Goal: Task Accomplishment & Management: Use online tool/utility

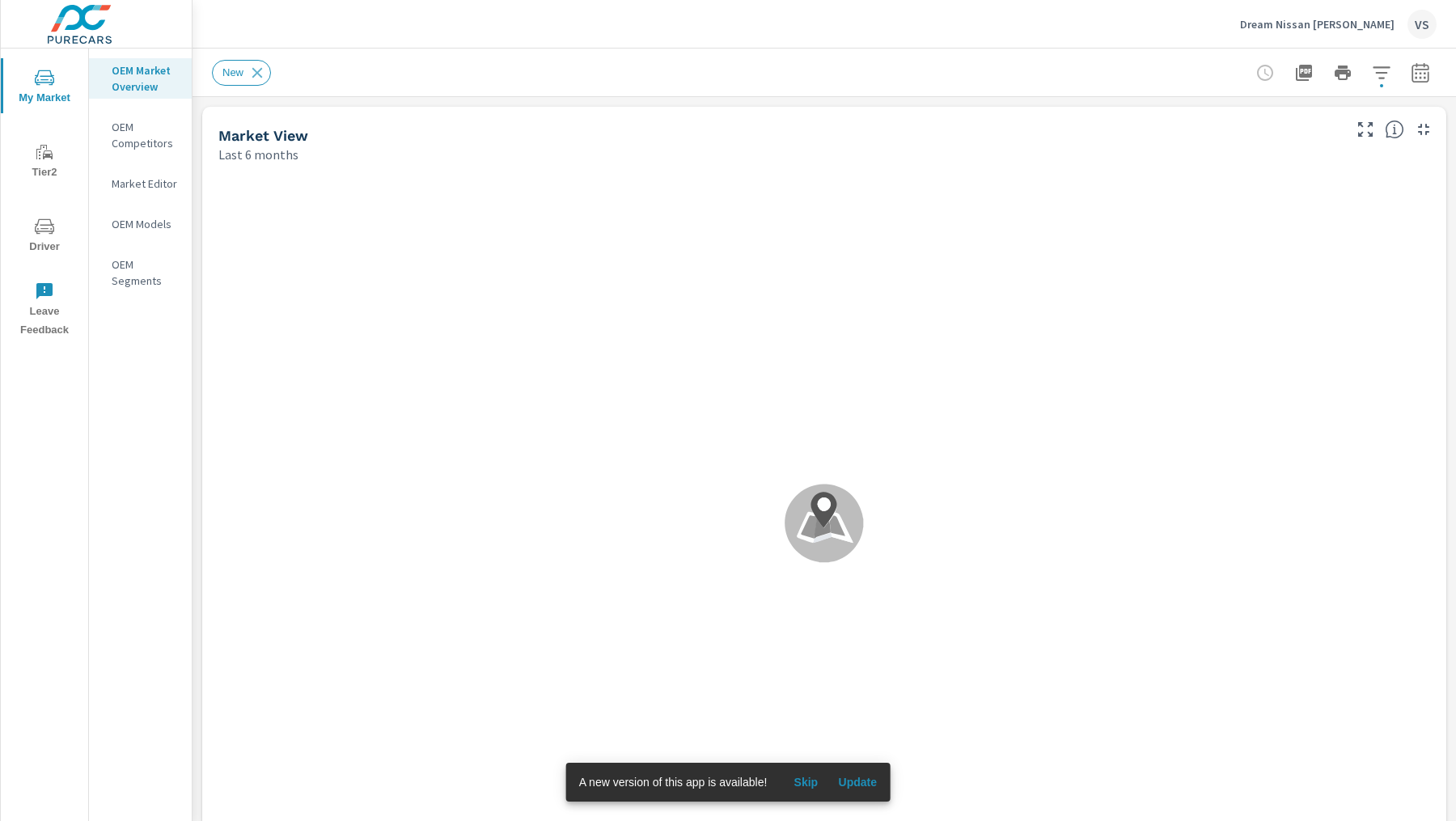
click at [855, 783] on span "Update" at bounding box center [857, 782] width 39 height 15
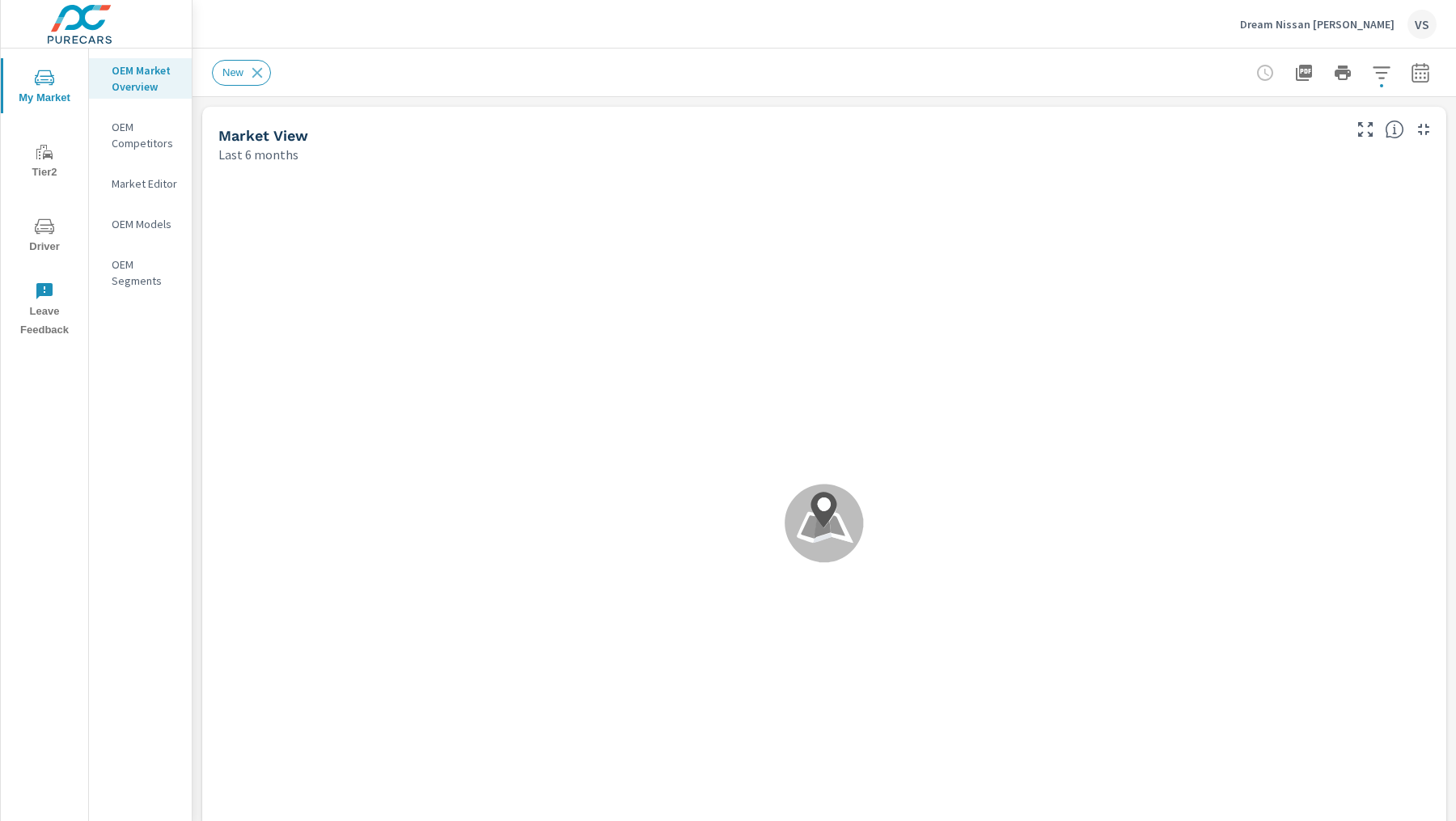
scroll to position [121, 0]
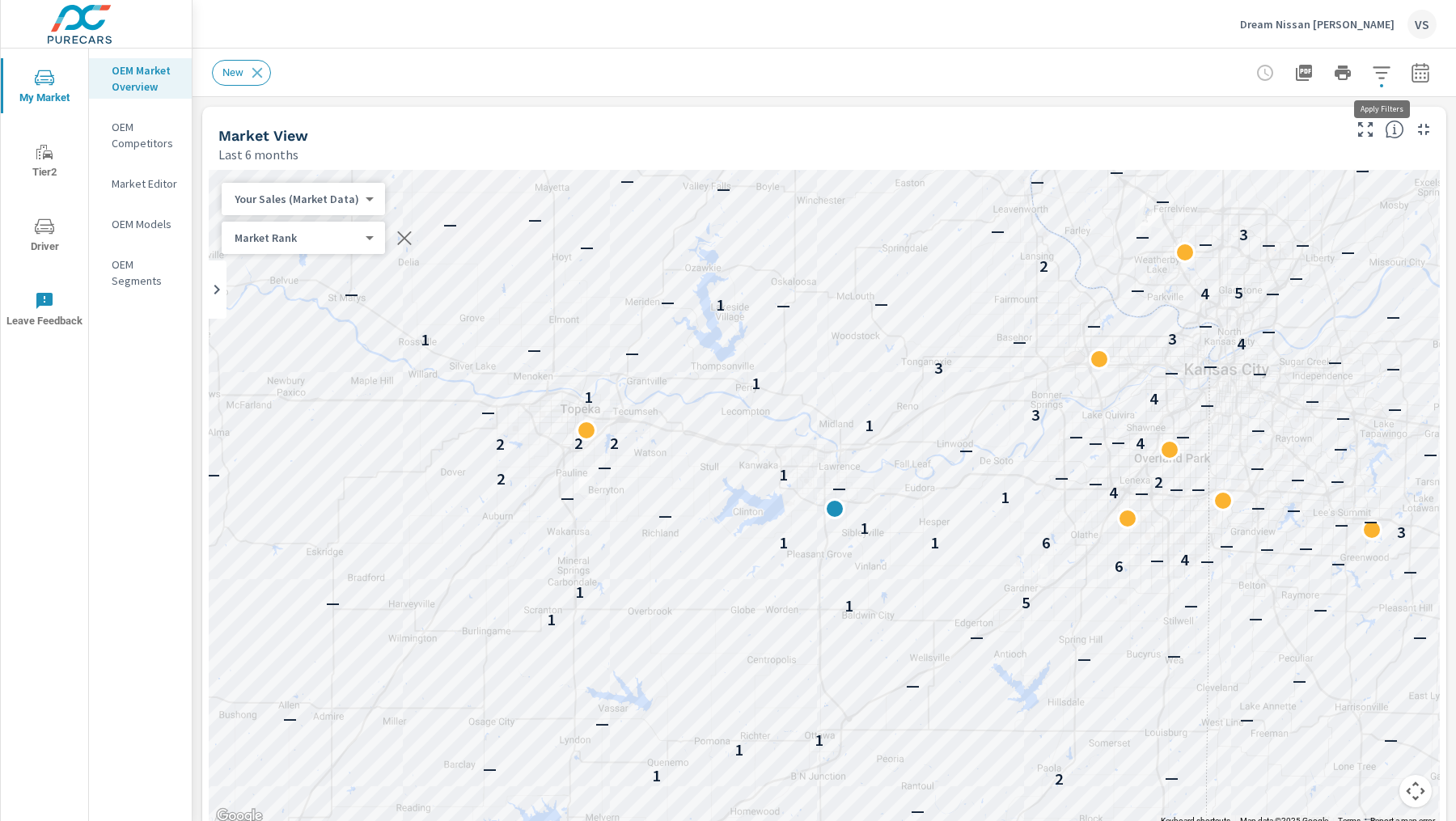
click at [1374, 65] on icon "button" at bounding box center [1382, 73] width 19 height 19
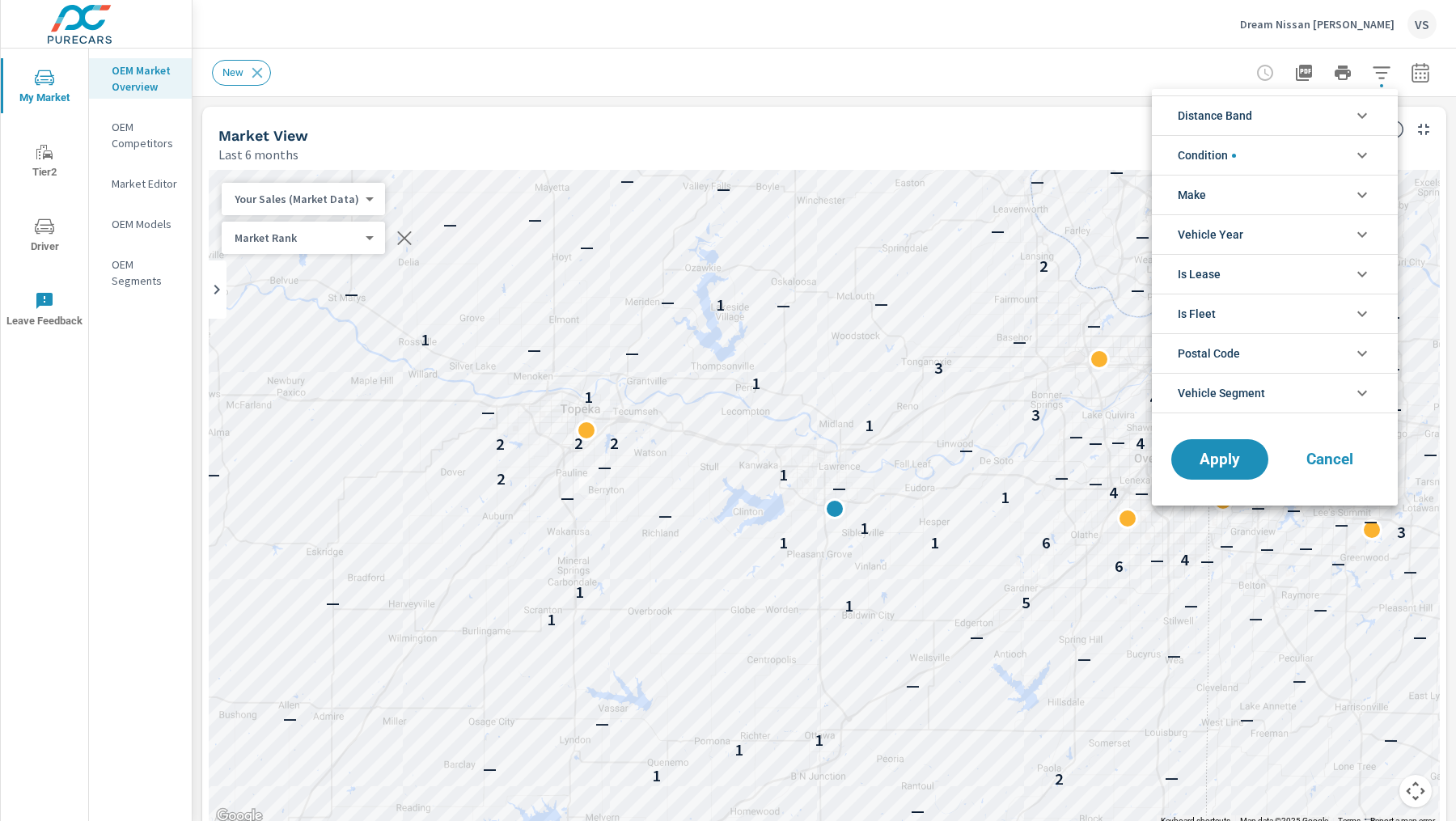
click at [1230, 116] on span "Distance Band" at bounding box center [1215, 115] width 74 height 39
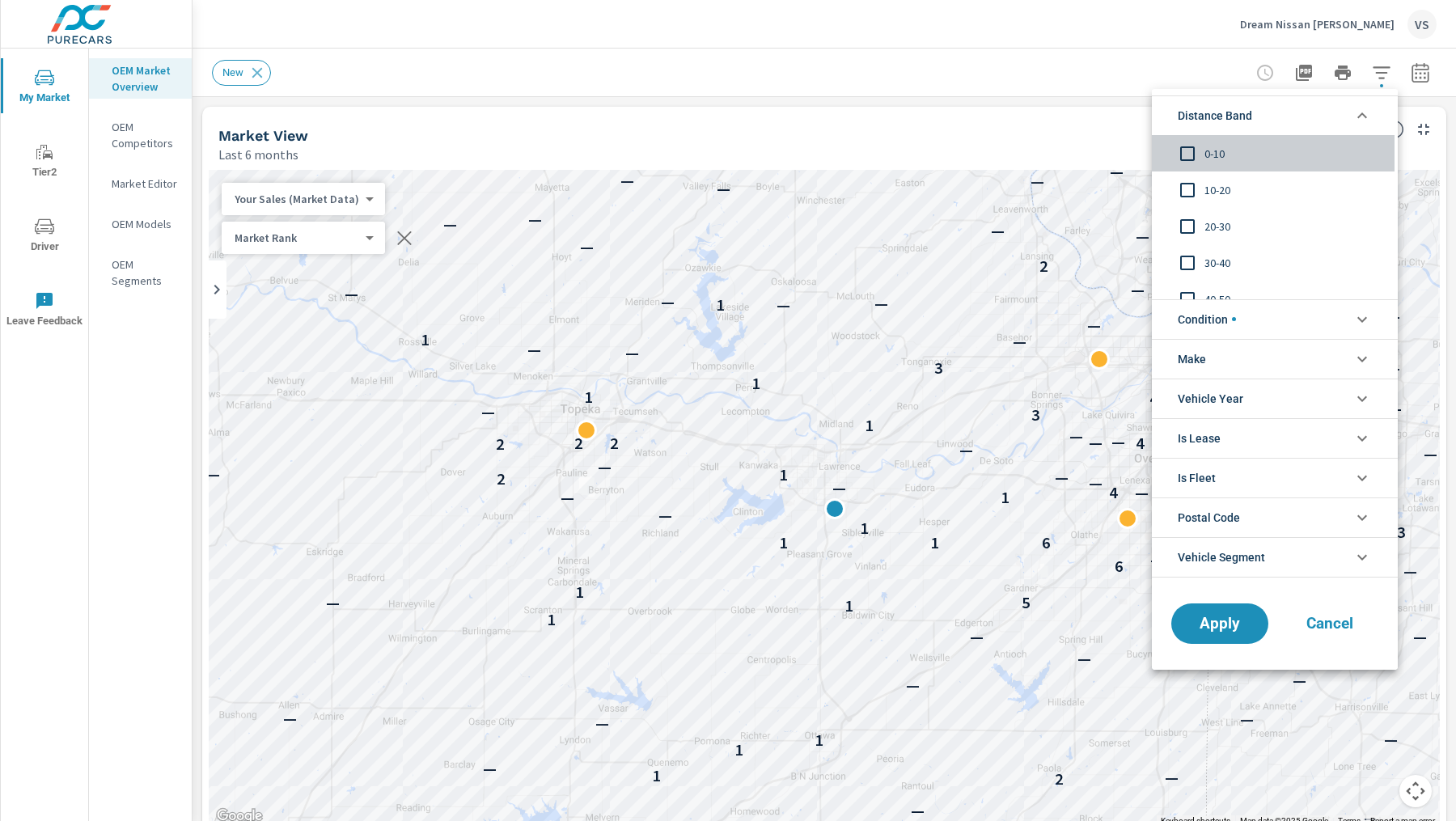
click at [1200, 149] on input "filter options" at bounding box center [1187, 153] width 34 height 34
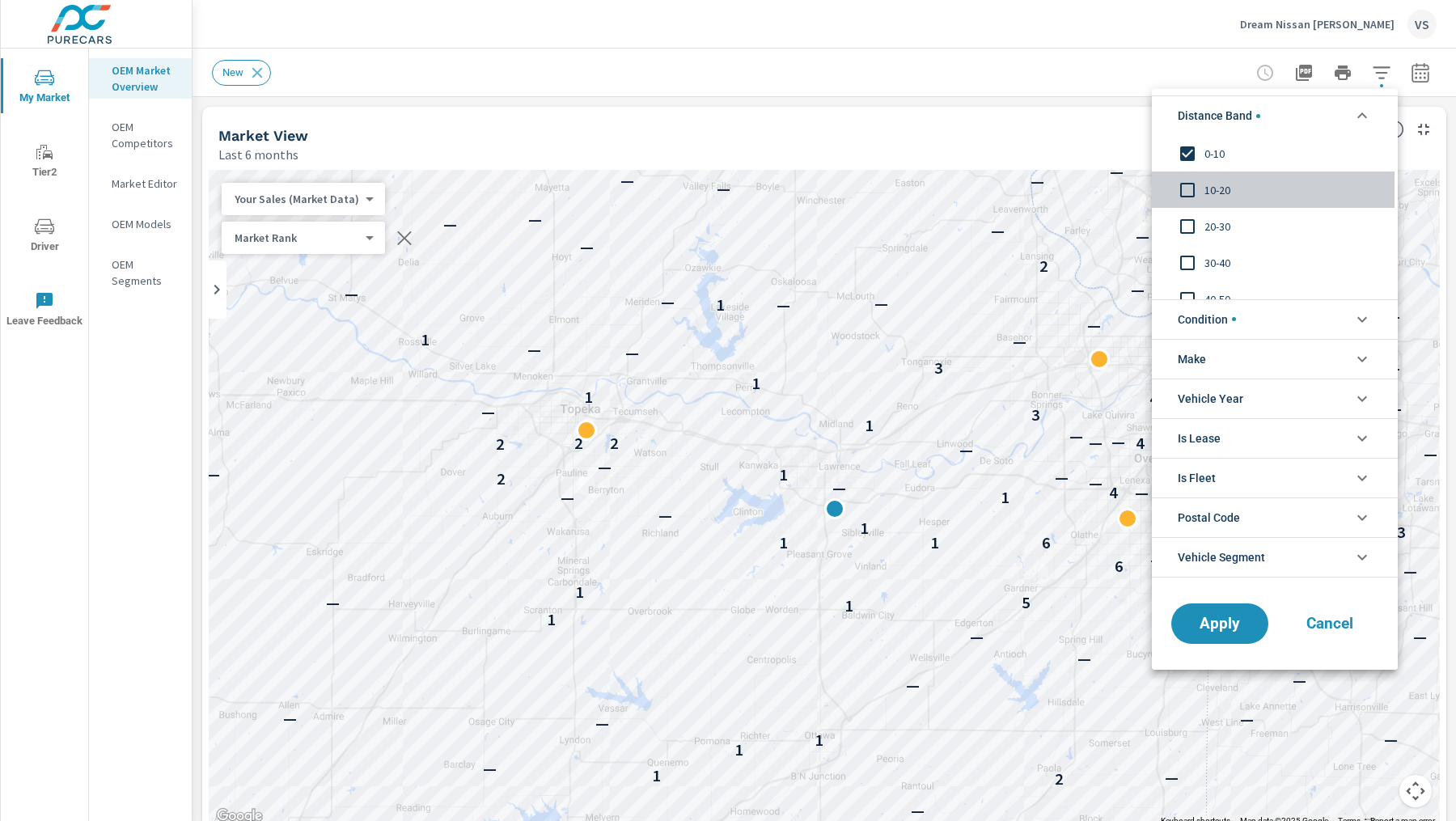
click at [1196, 202] on input "filter options" at bounding box center [1187, 189] width 34 height 34
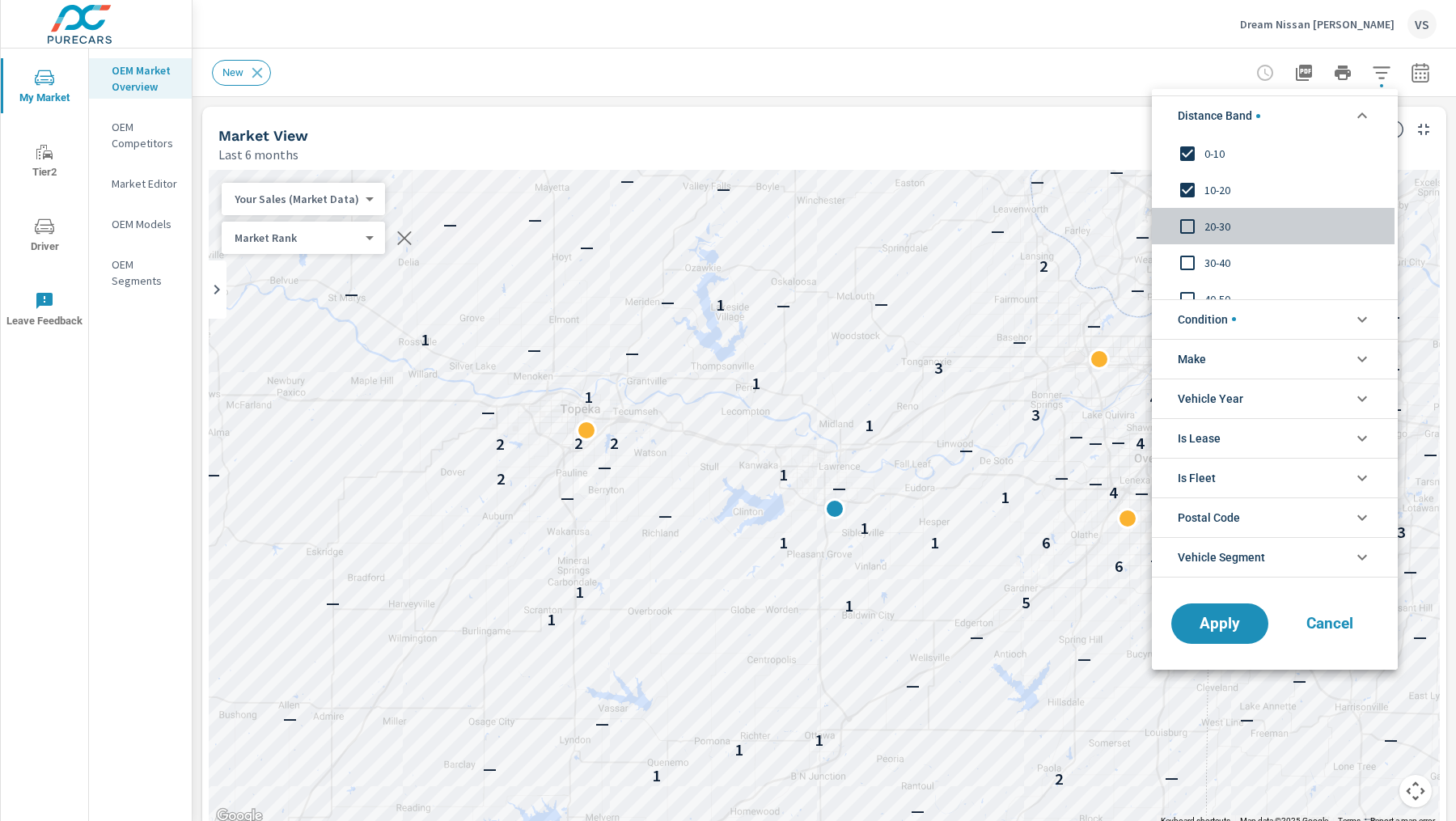
click at [1185, 227] on input "filter options" at bounding box center [1187, 226] width 34 height 34
click at [1183, 261] on input "filter options" at bounding box center [1187, 262] width 34 height 34
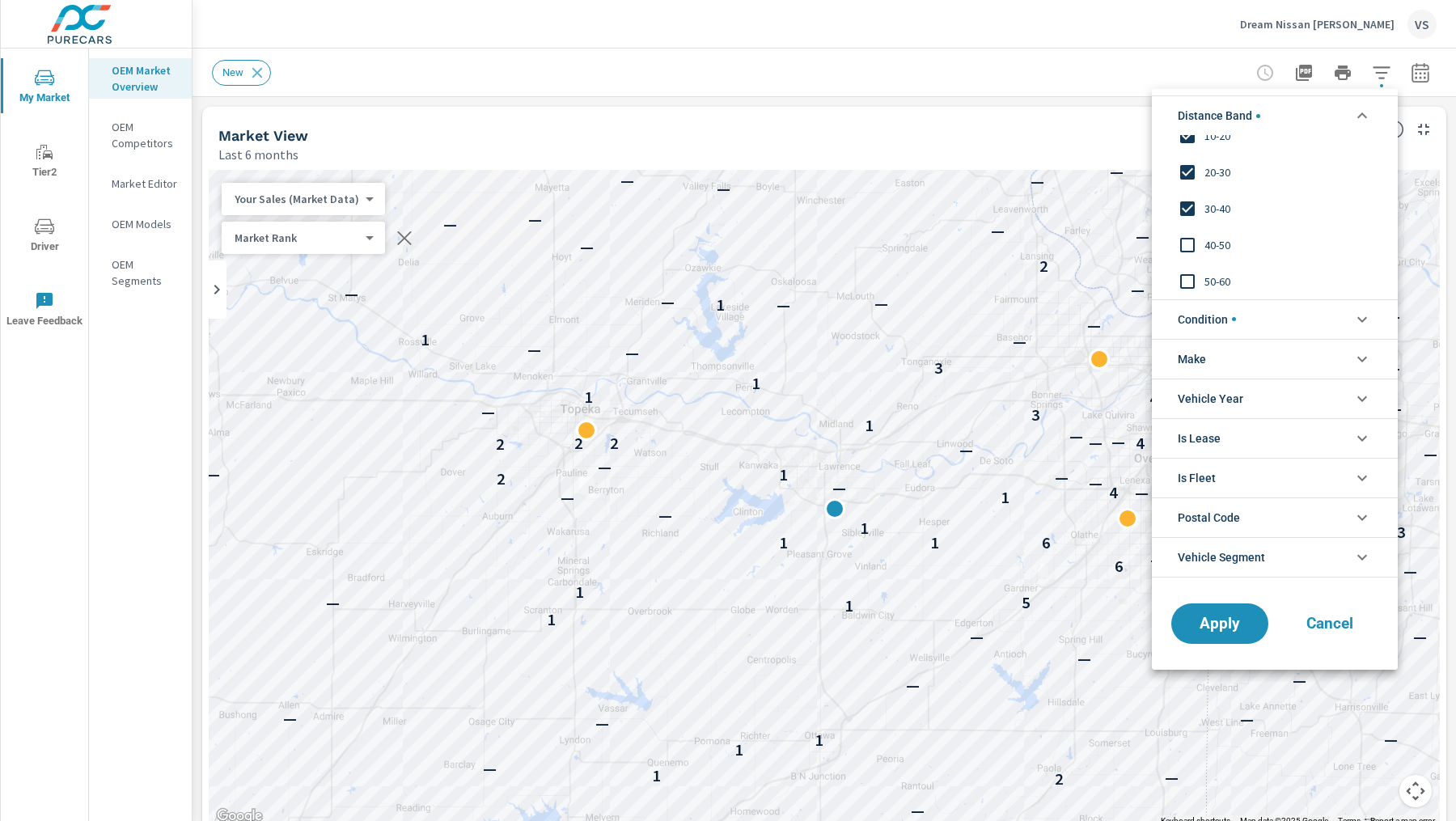
click at [1190, 241] on input "filter options" at bounding box center [1187, 245] width 34 height 34
click at [1181, 279] on input "filter options" at bounding box center [1187, 281] width 34 height 34
click at [1231, 623] on span "Apply" at bounding box center [1220, 623] width 67 height 16
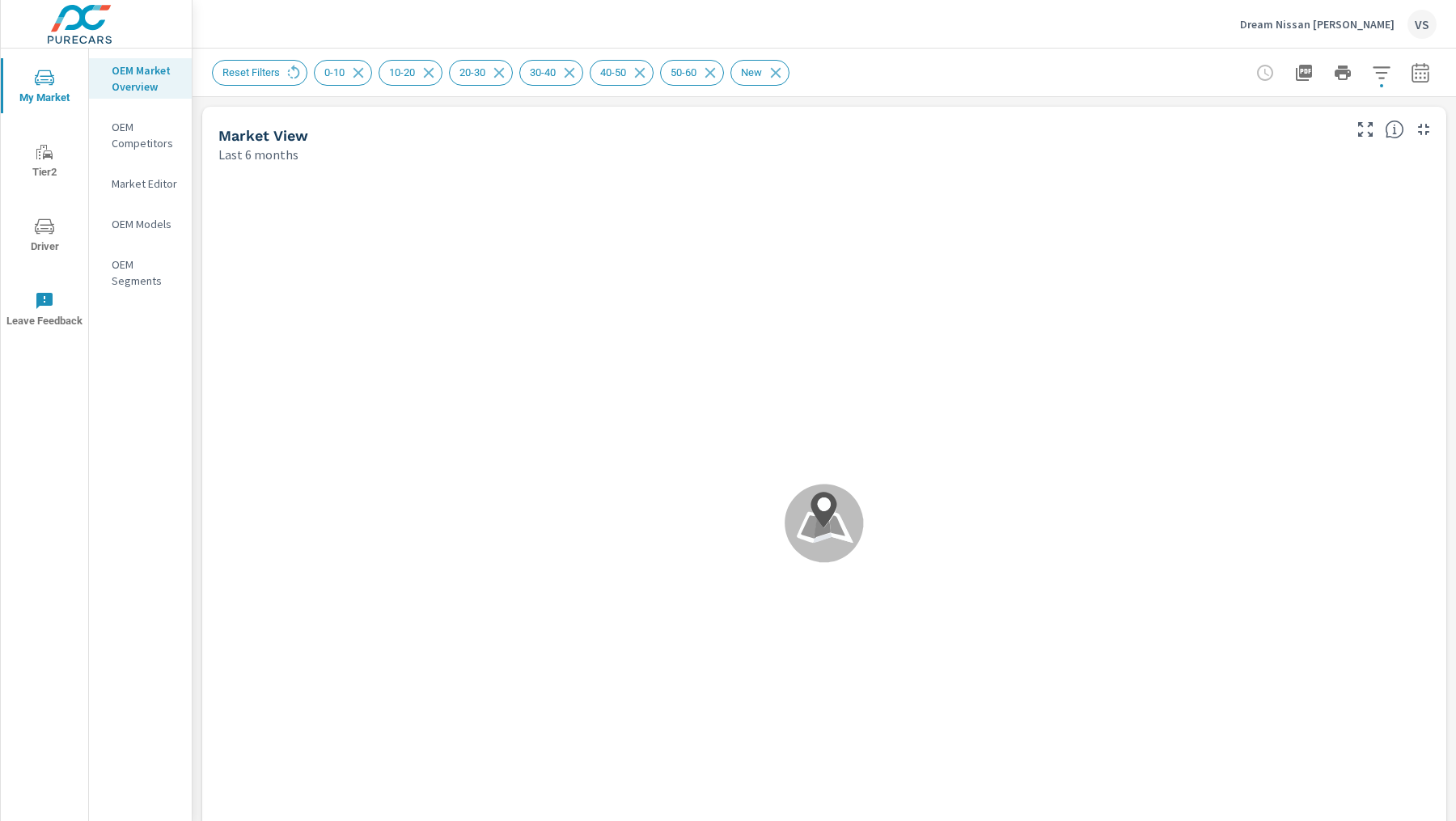
scroll to position [121, 0]
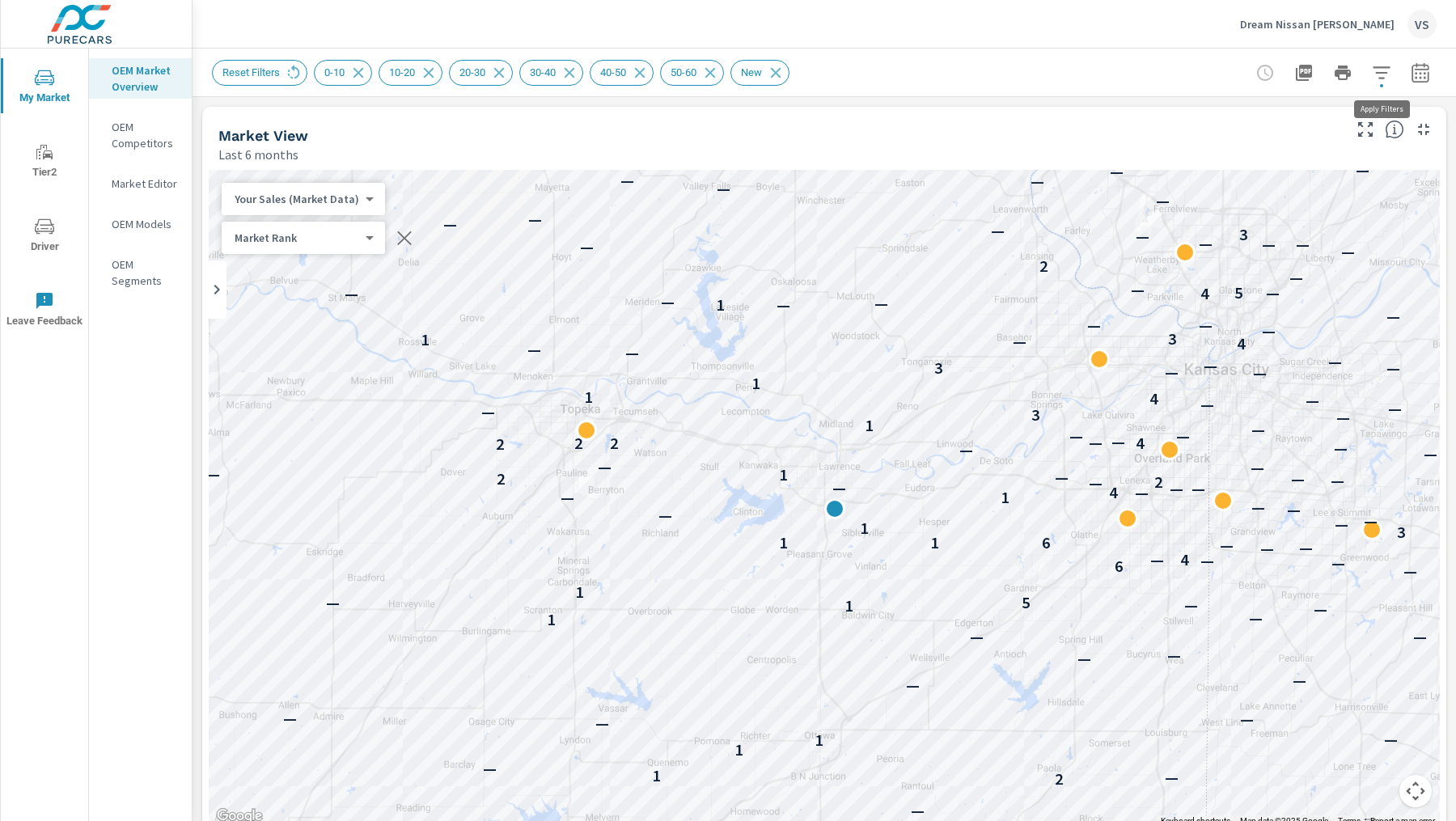
click at [1386, 73] on icon "button" at bounding box center [1382, 73] width 19 height 19
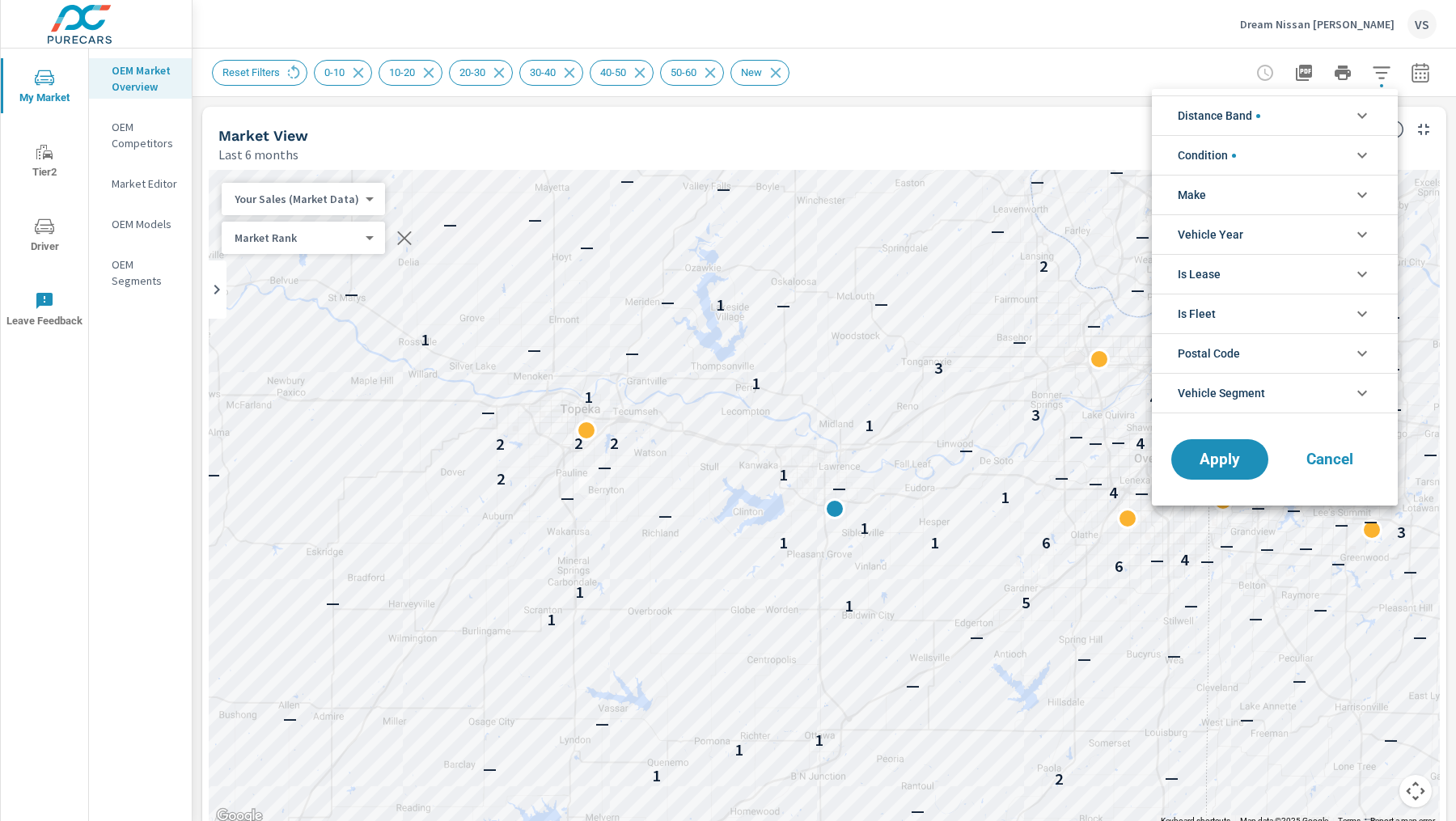
click at [140, 178] on div at bounding box center [728, 410] width 1456 height 821
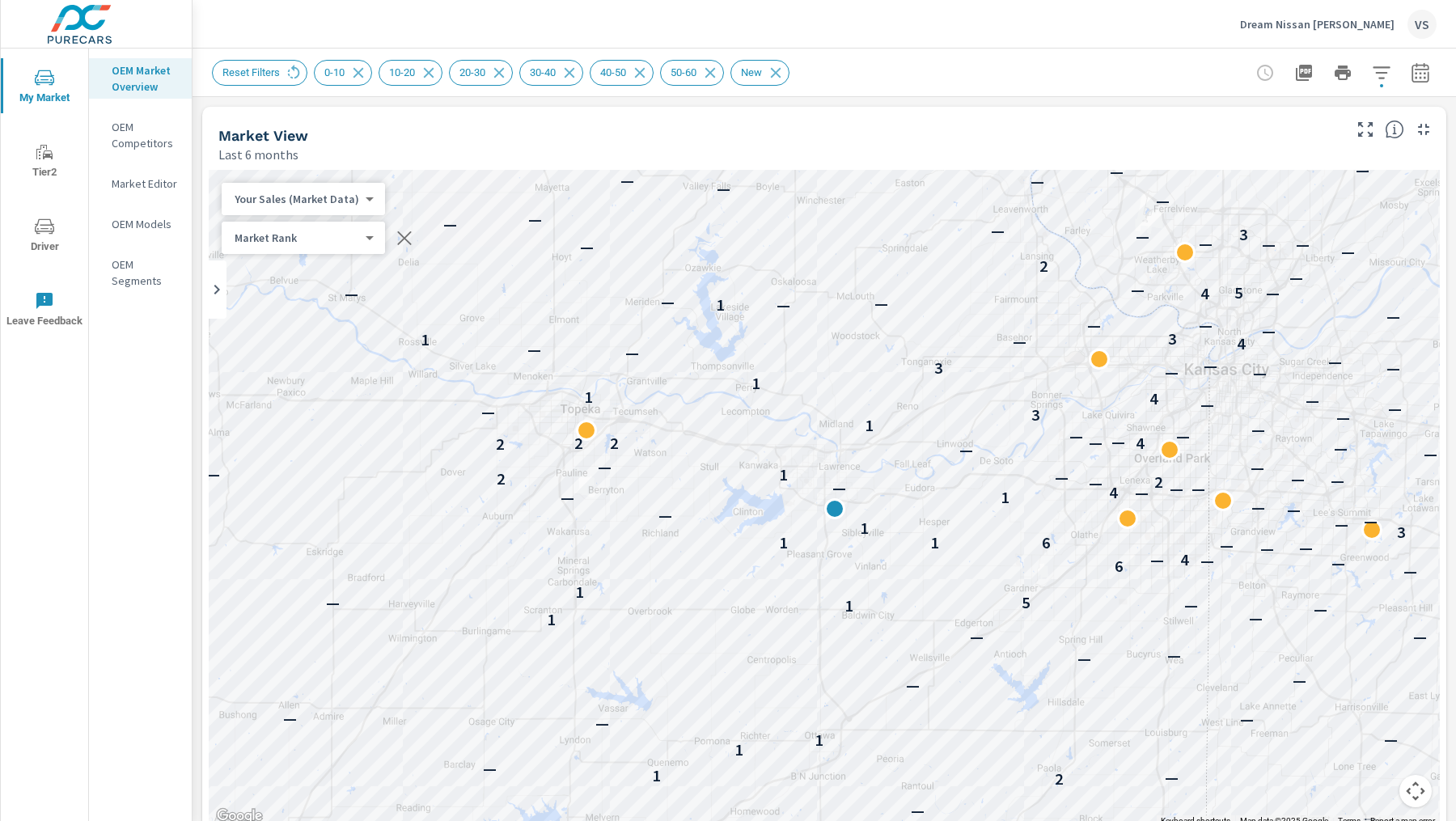
click at [160, 184] on p "Market Editor" at bounding box center [145, 183] width 67 height 16
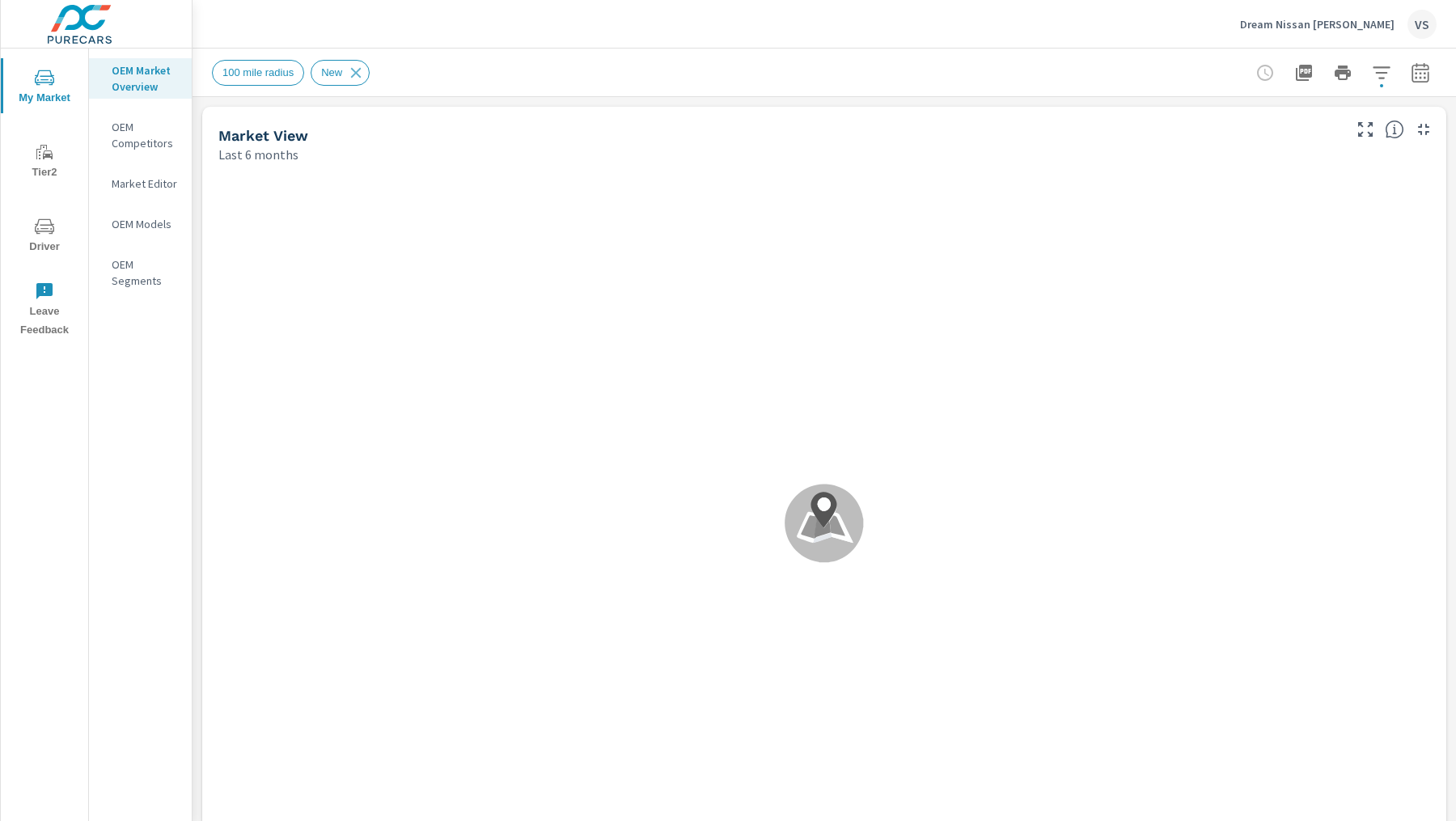
scroll to position [121, 0]
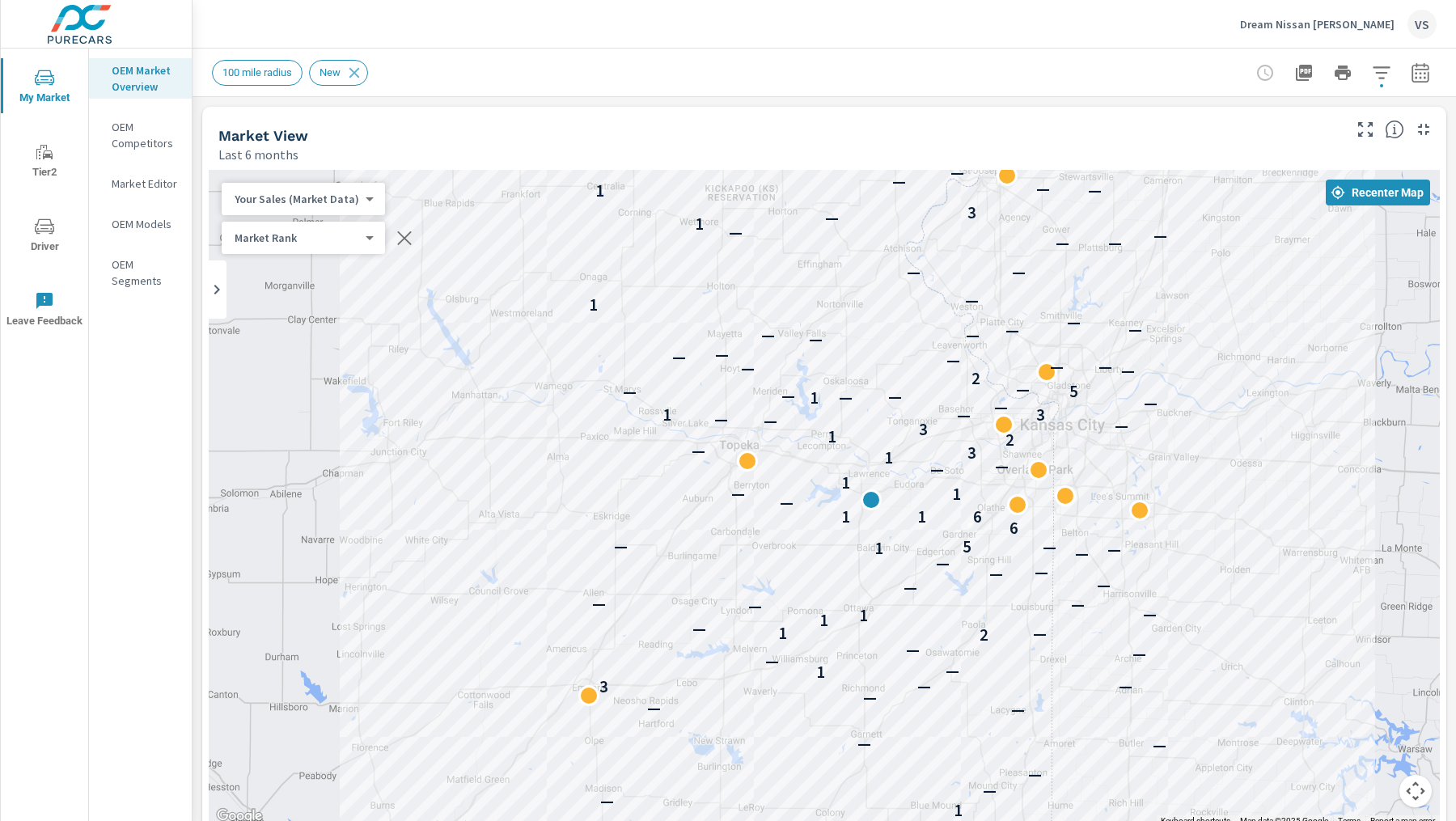
drag, startPoint x: 1312, startPoint y: 520, endPoint x: 1108, endPoint y: 504, distance: 204.6
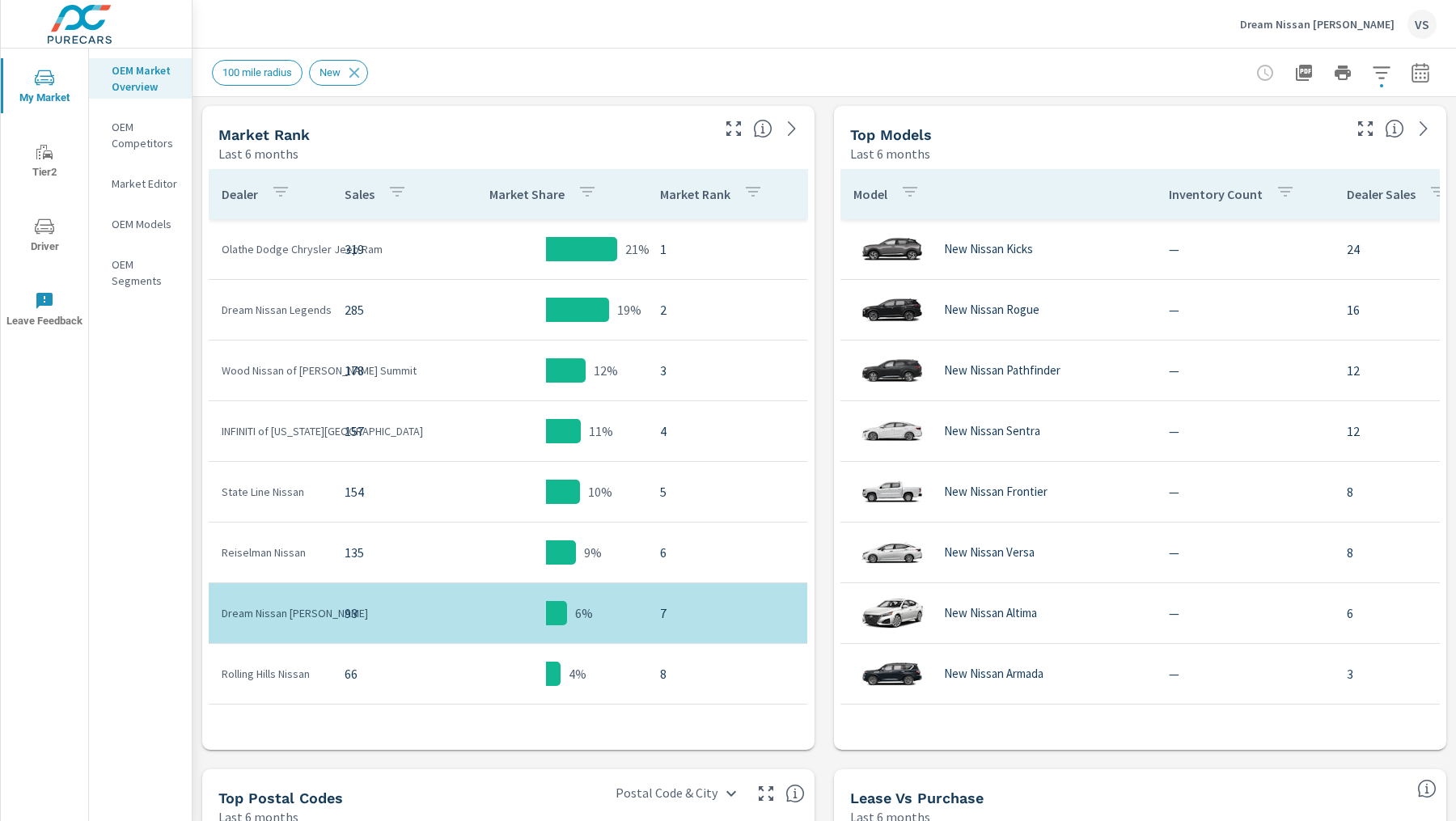
scroll to position [794, 0]
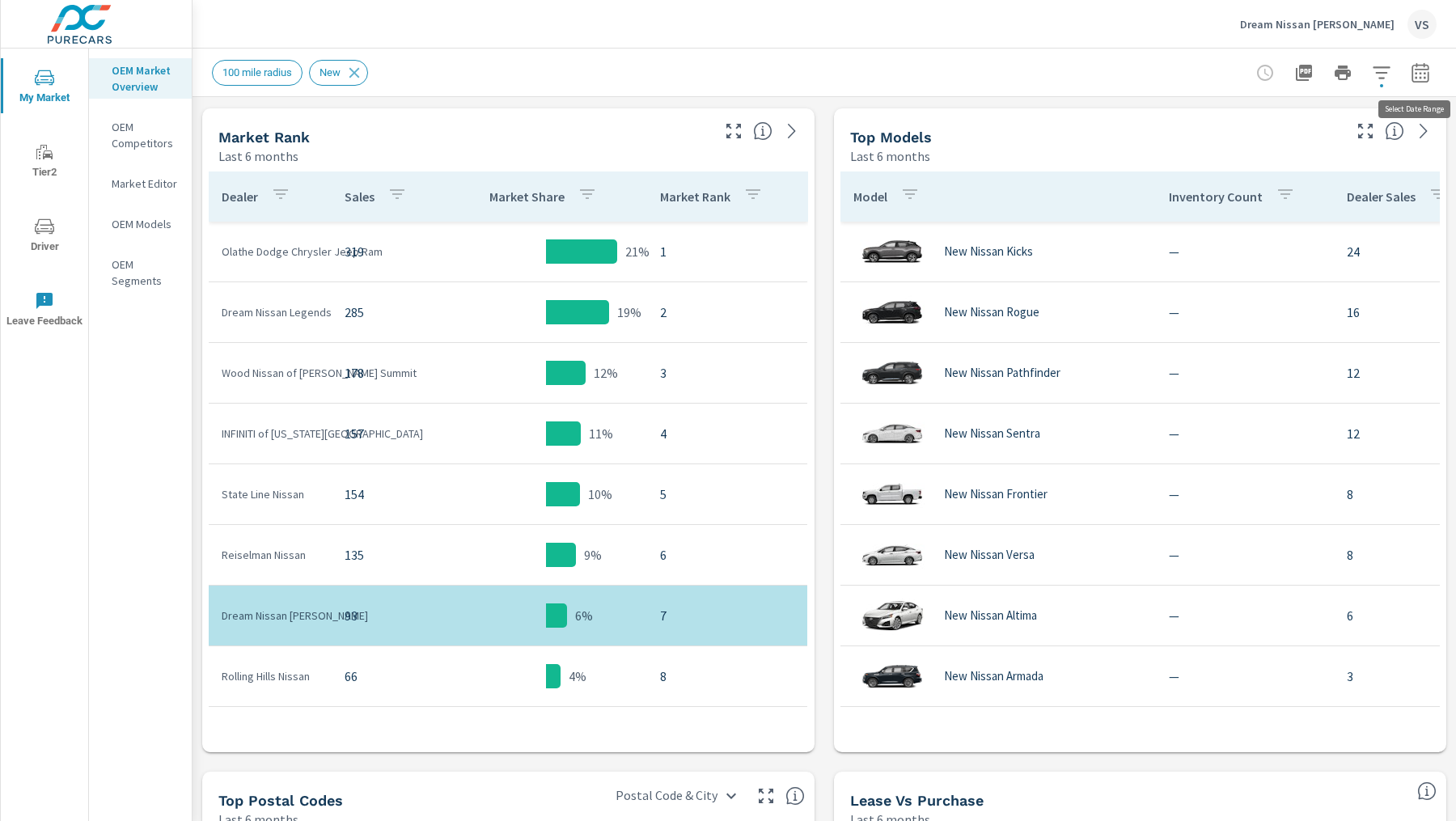
click at [1434, 67] on button "button" at bounding box center [1420, 72] width 32 height 32
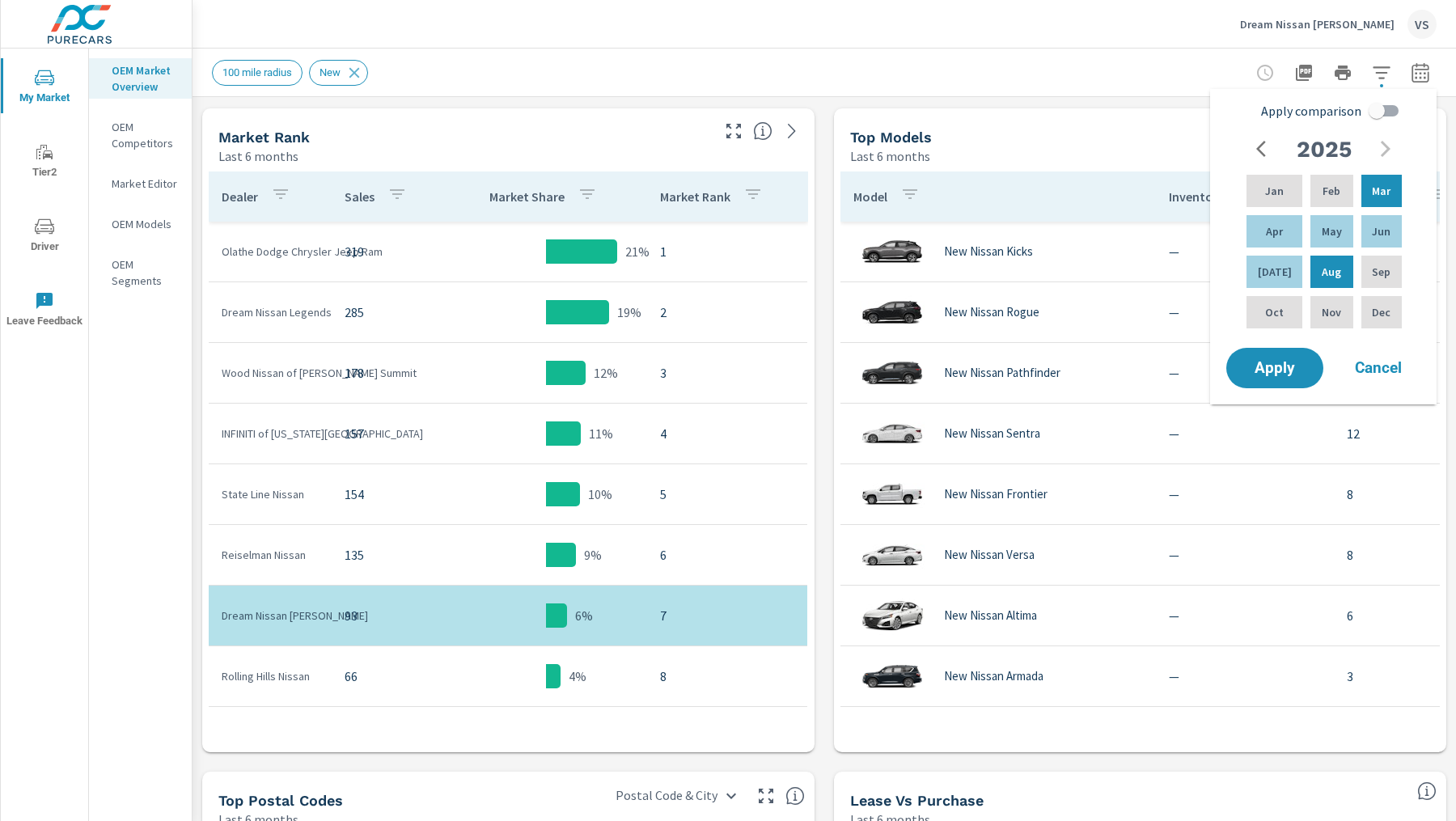
click at [1381, 114] on input "Apply comparison" at bounding box center [1376, 111] width 93 height 31
checkbox input "true"
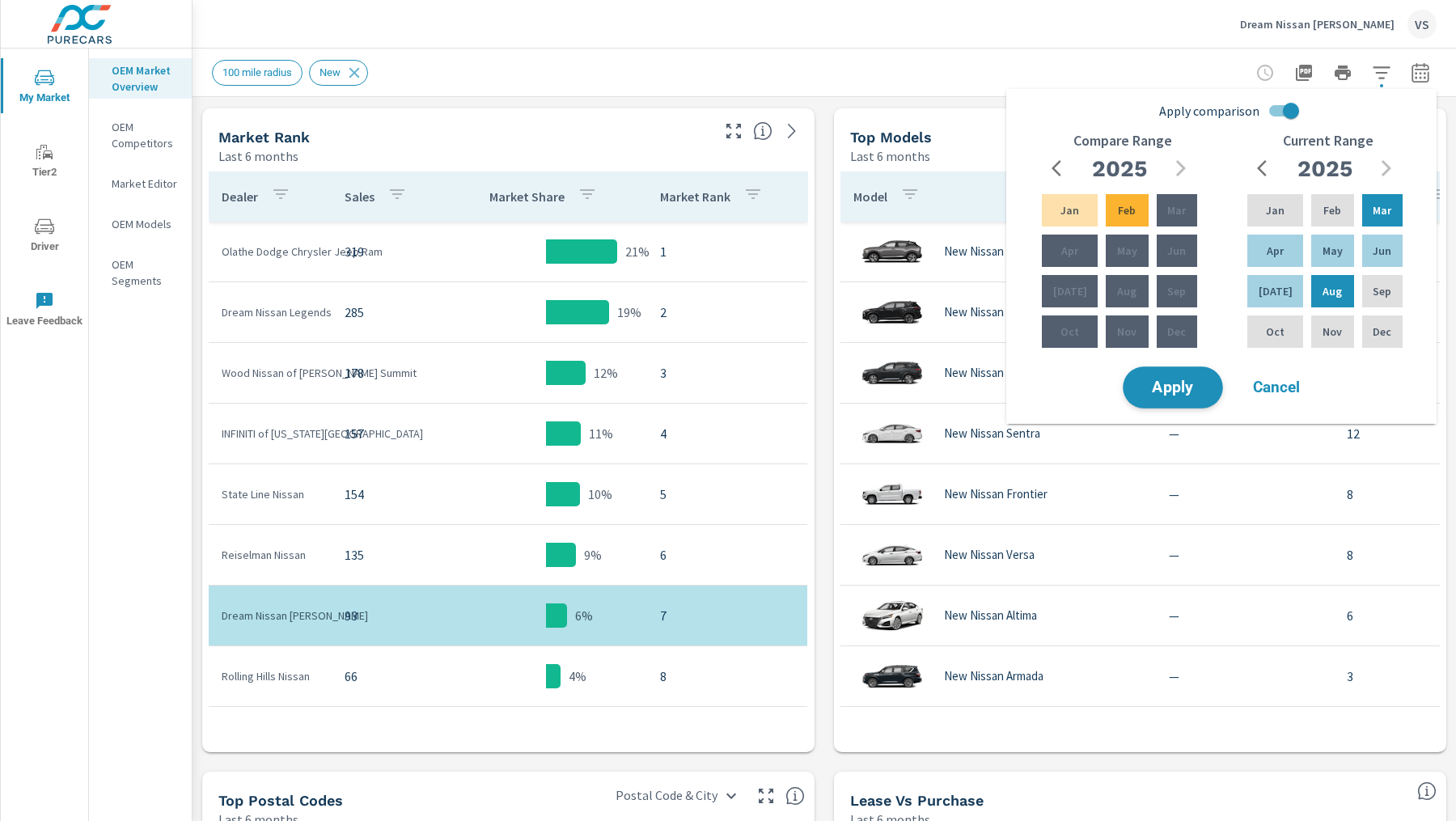
click at [1188, 387] on span "Apply" at bounding box center [1172, 388] width 67 height 16
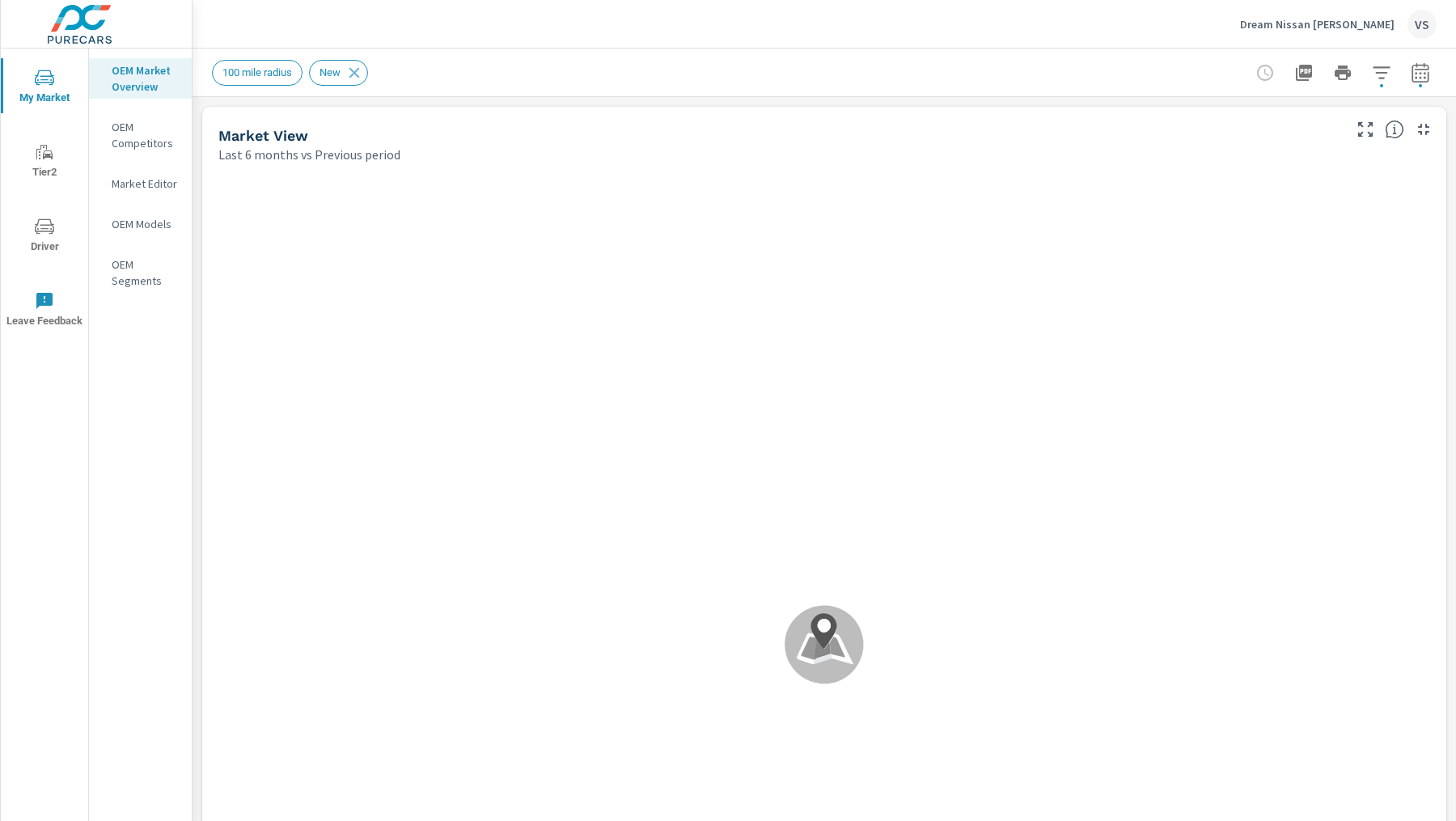
scroll to position [121, 0]
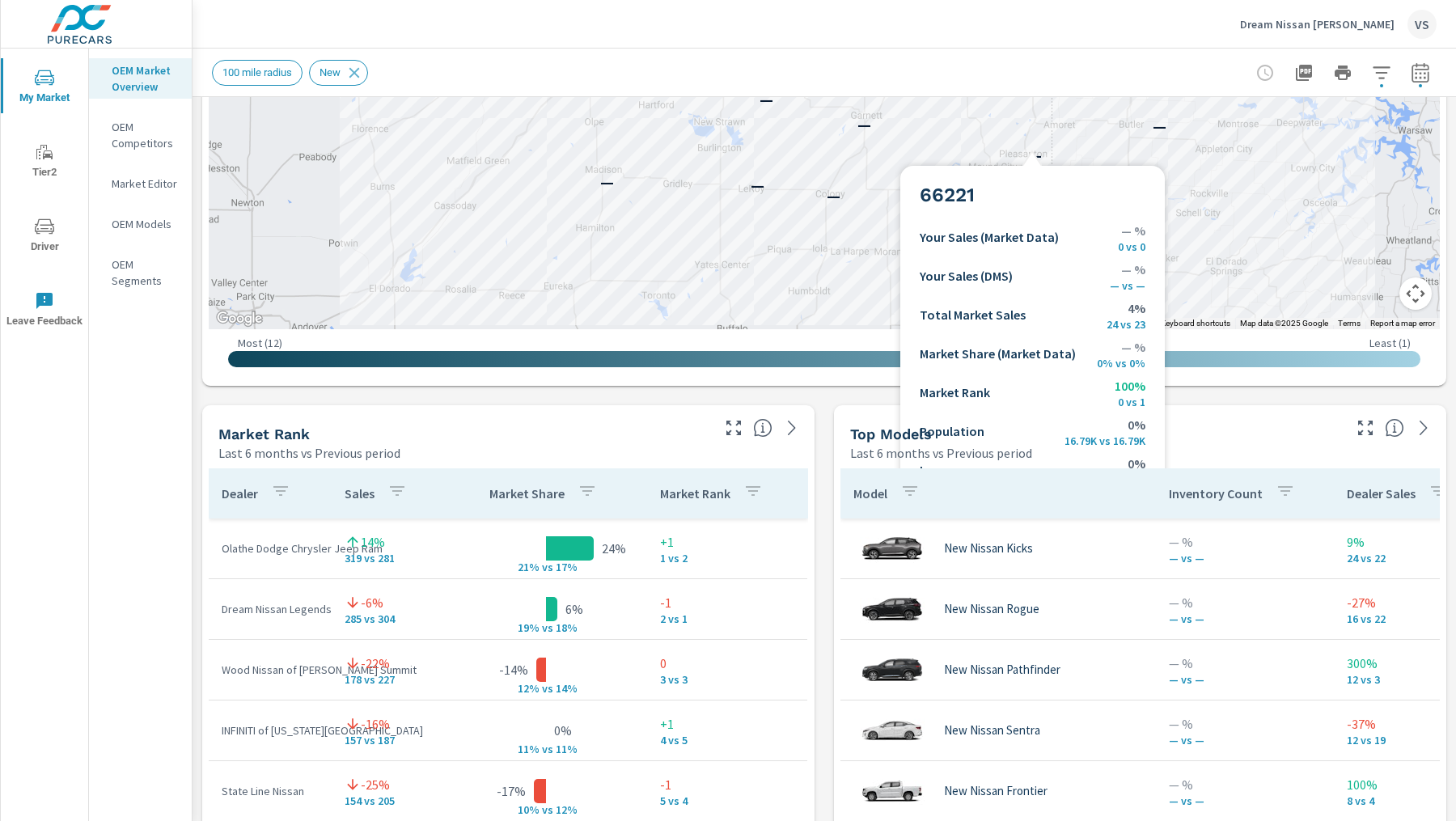
scroll to position [770, 0]
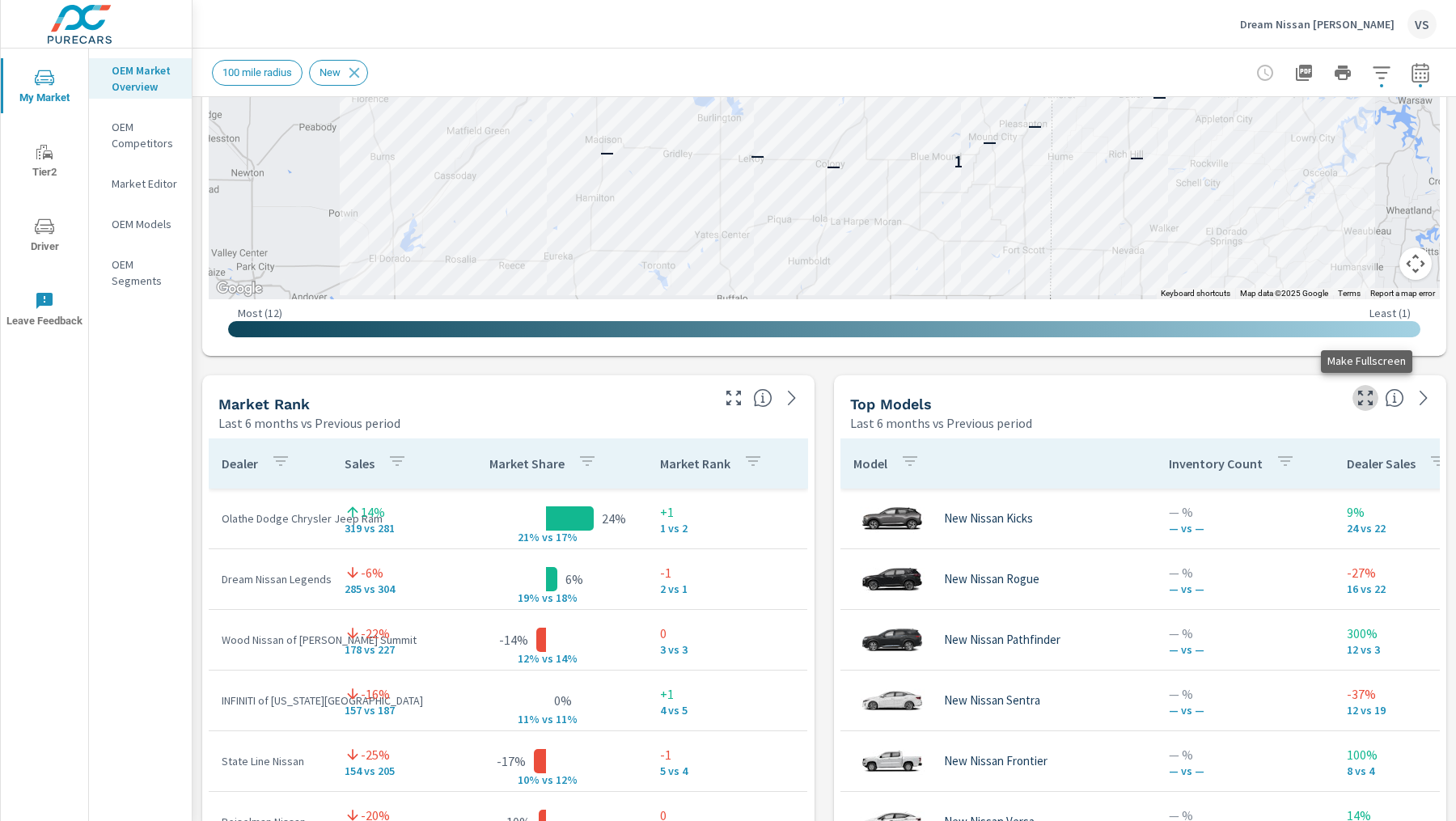
click at [1360, 394] on icon "button" at bounding box center [1365, 398] width 19 height 19
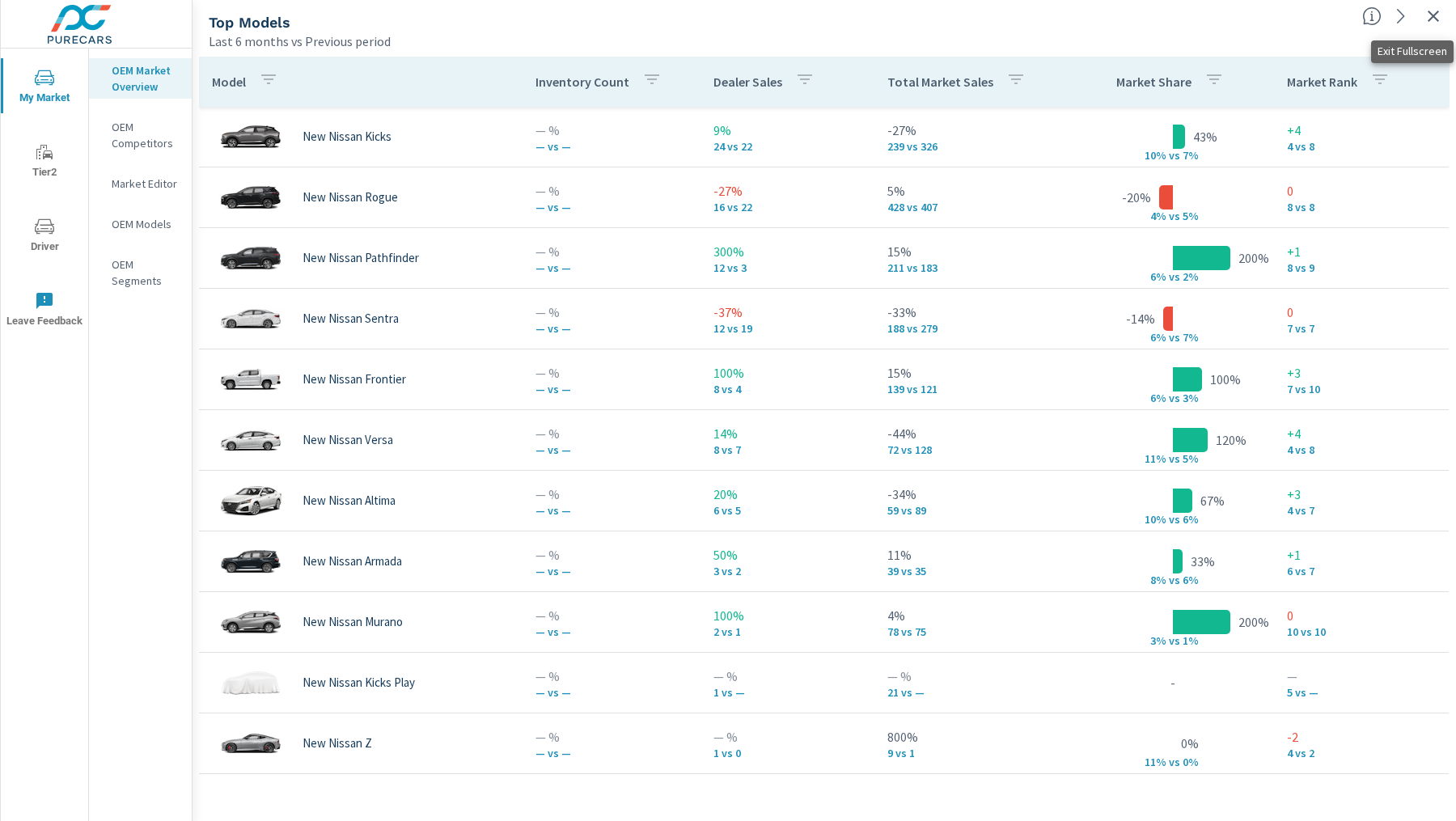
click at [1436, 21] on icon "button" at bounding box center [1433, 16] width 19 height 19
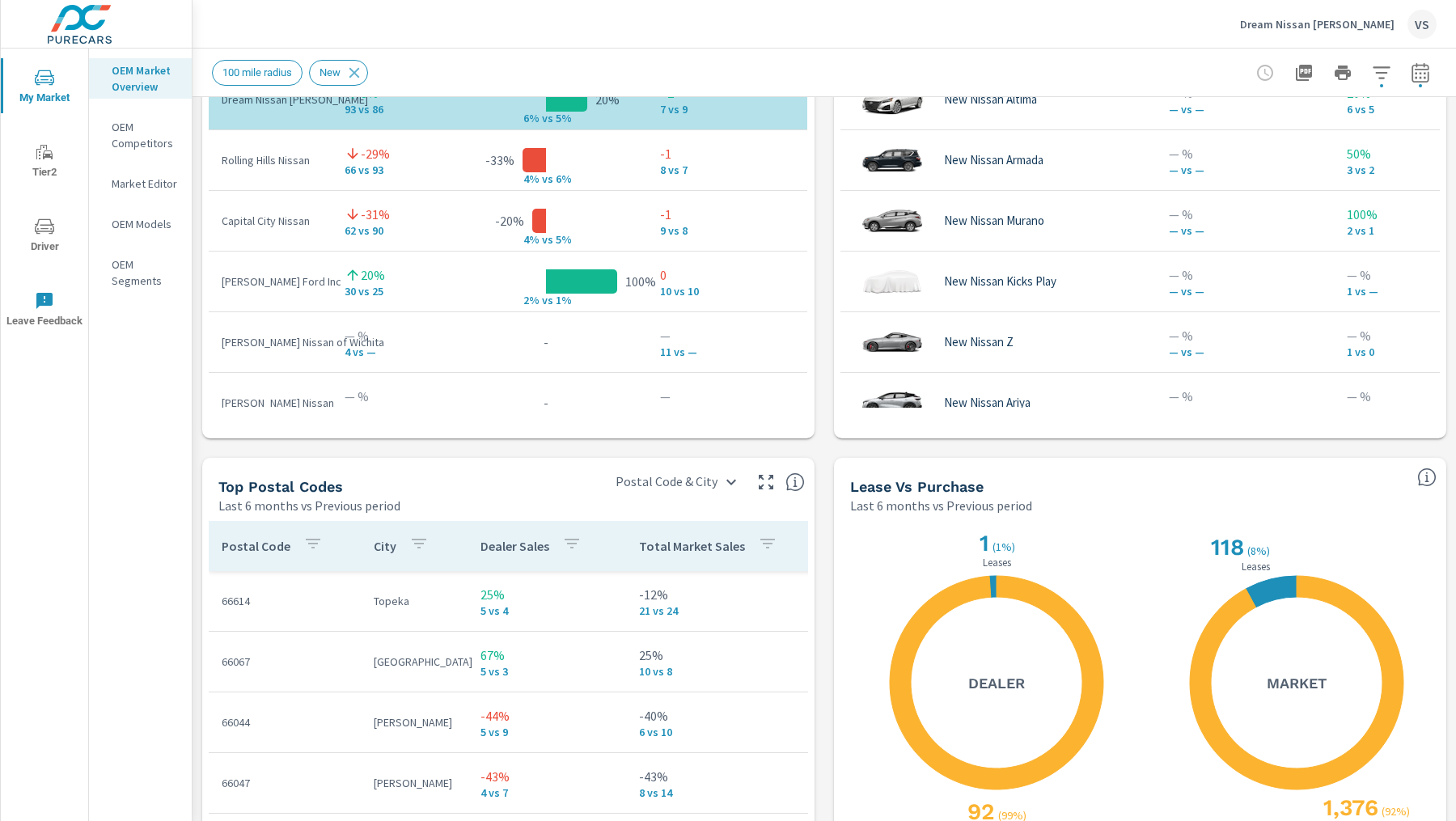
scroll to position [1707, 0]
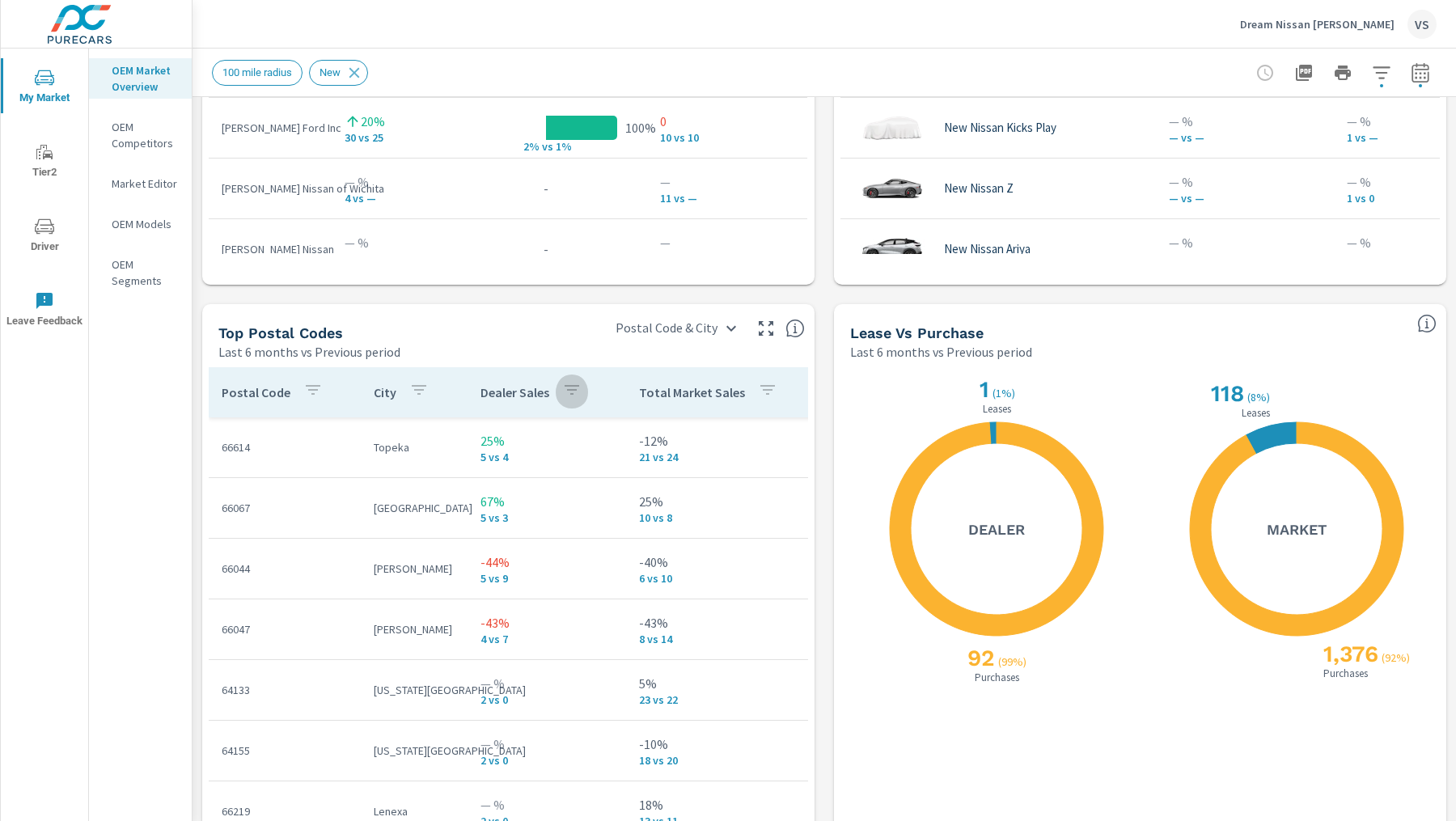
click at [576, 390] on icon "button" at bounding box center [572, 389] width 19 height 19
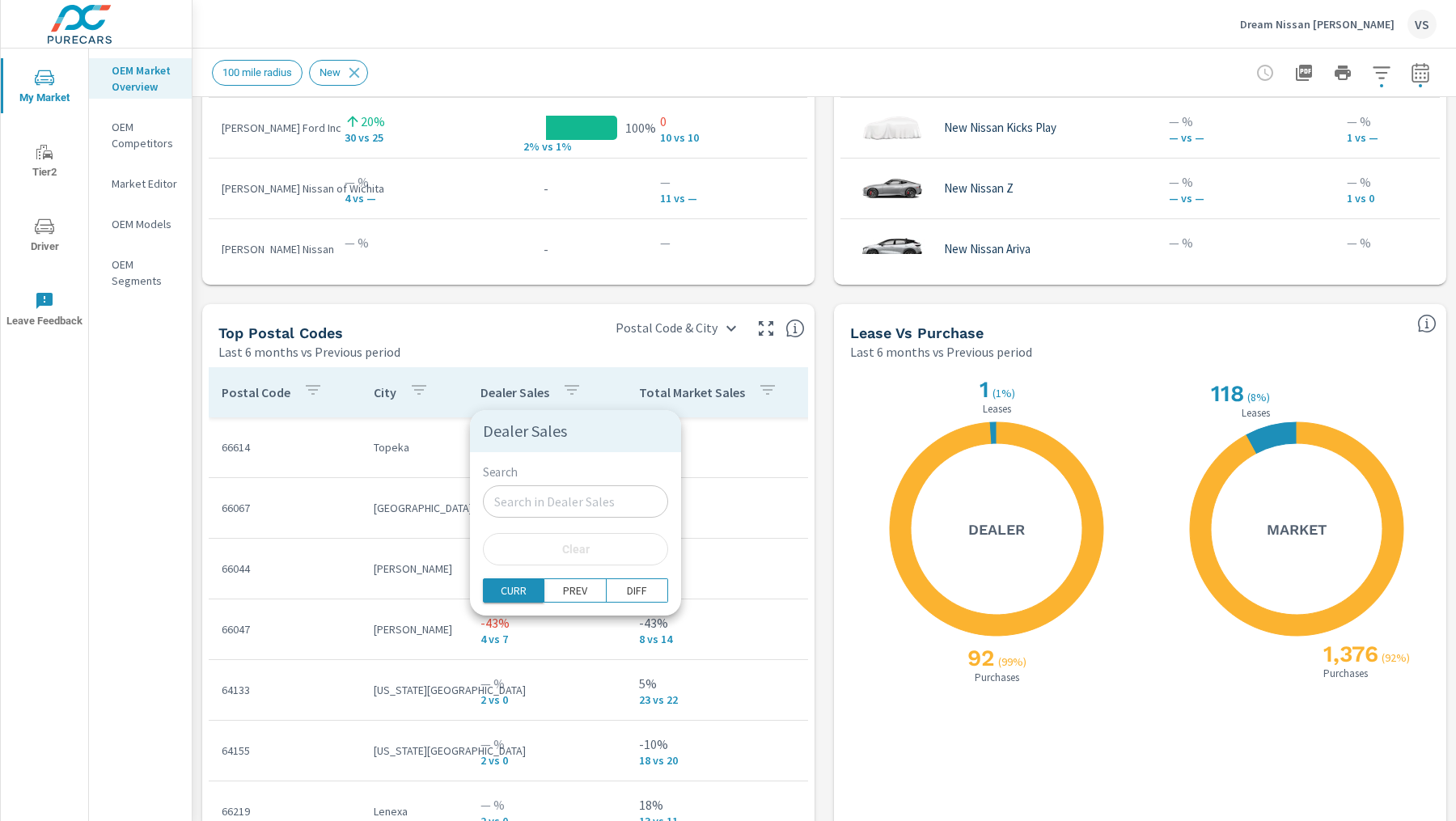
click at [504, 588] on p "CURR" at bounding box center [514, 590] width 26 height 16
click at [553, 359] on div at bounding box center [728, 410] width 1456 height 821
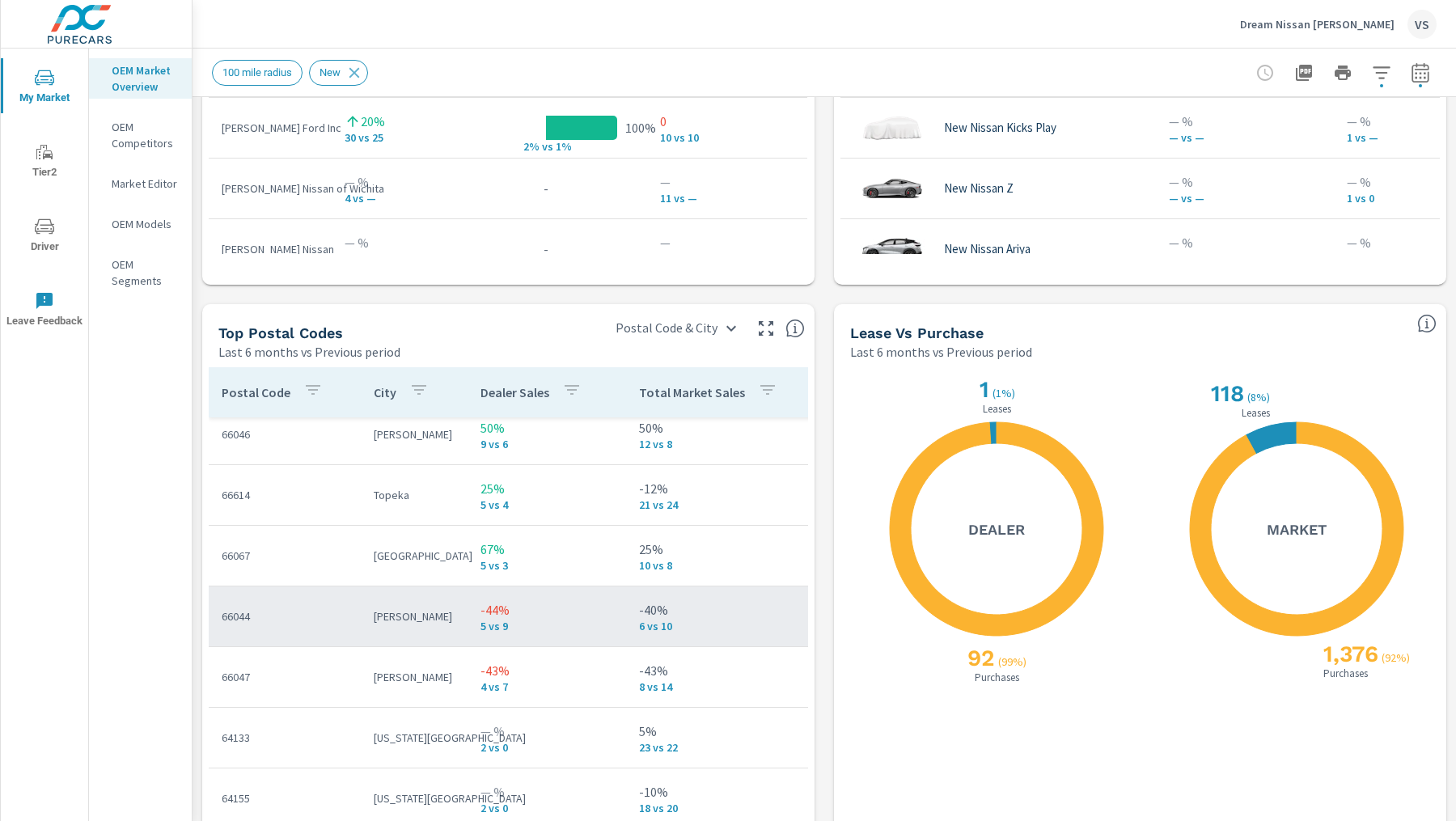
scroll to position [68, 0]
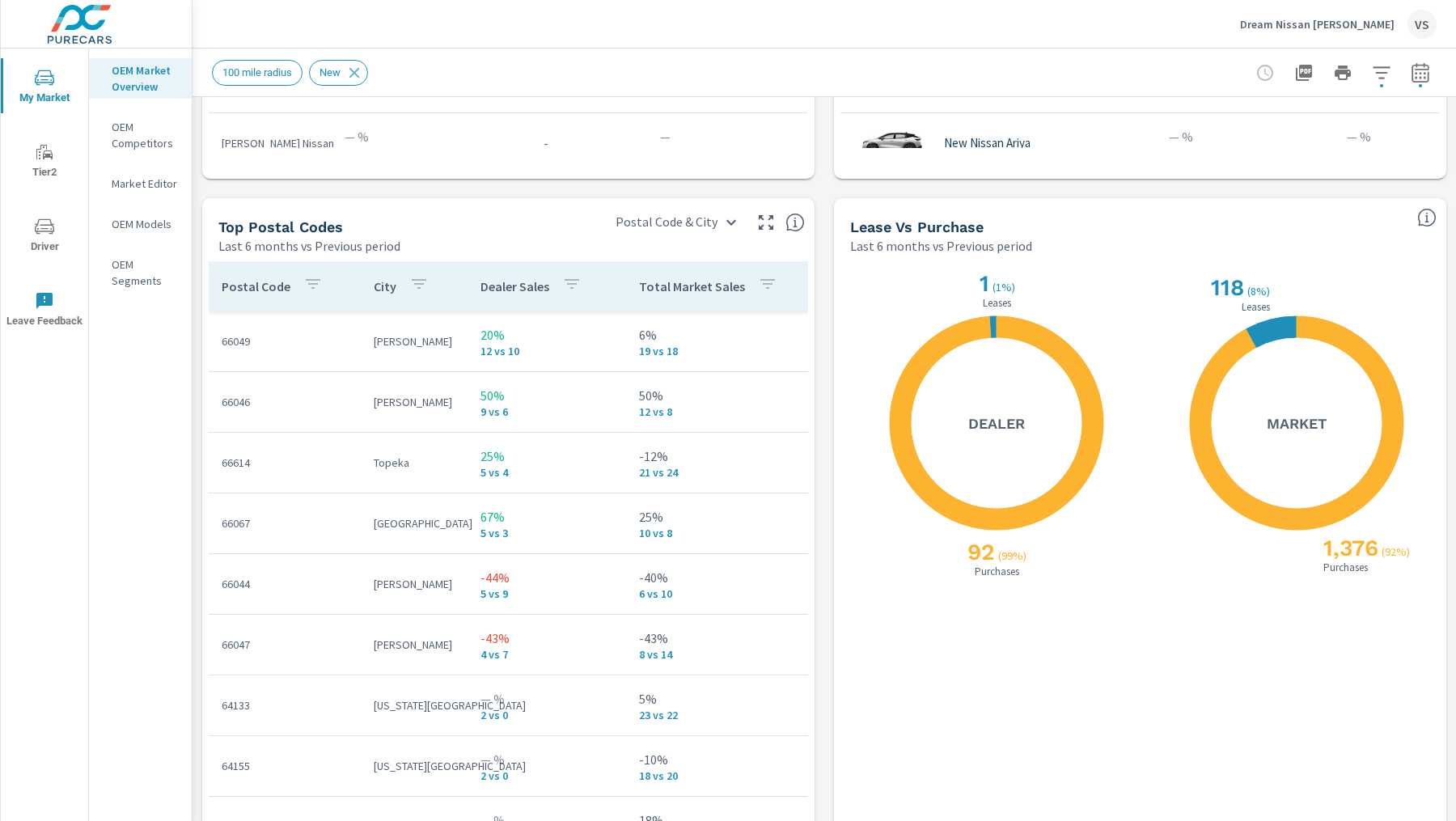
scroll to position [1907, 0]
